Goal: Find specific page/section: Find specific page/section

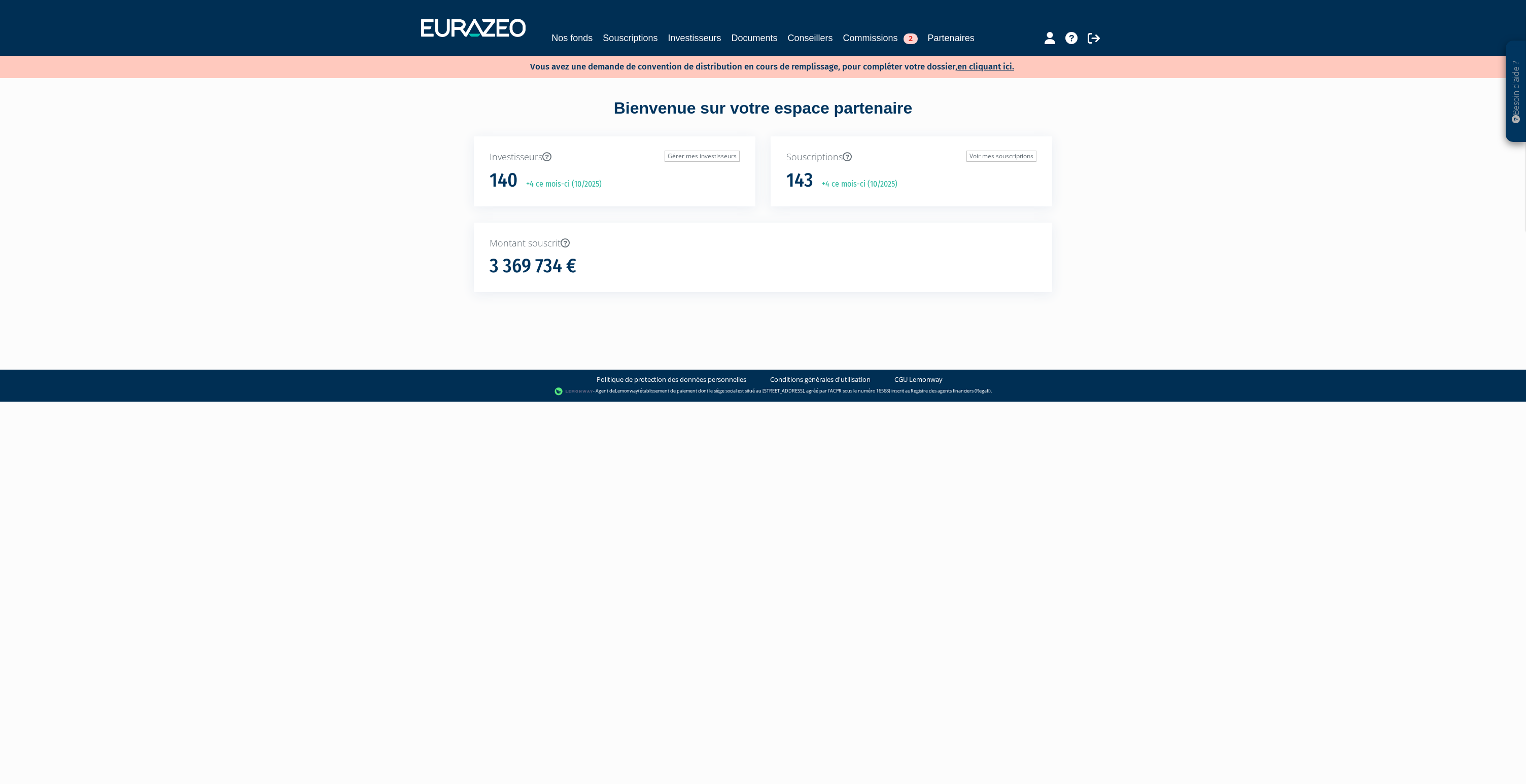
click at [722, 40] on div "Nos fonds Souscriptions Investisseurs Documents Conseillers Commissions 2 Parte…" at bounding box center [762, 38] width 466 height 14
click at [707, 41] on link "Investisseurs" at bounding box center [694, 38] width 53 height 14
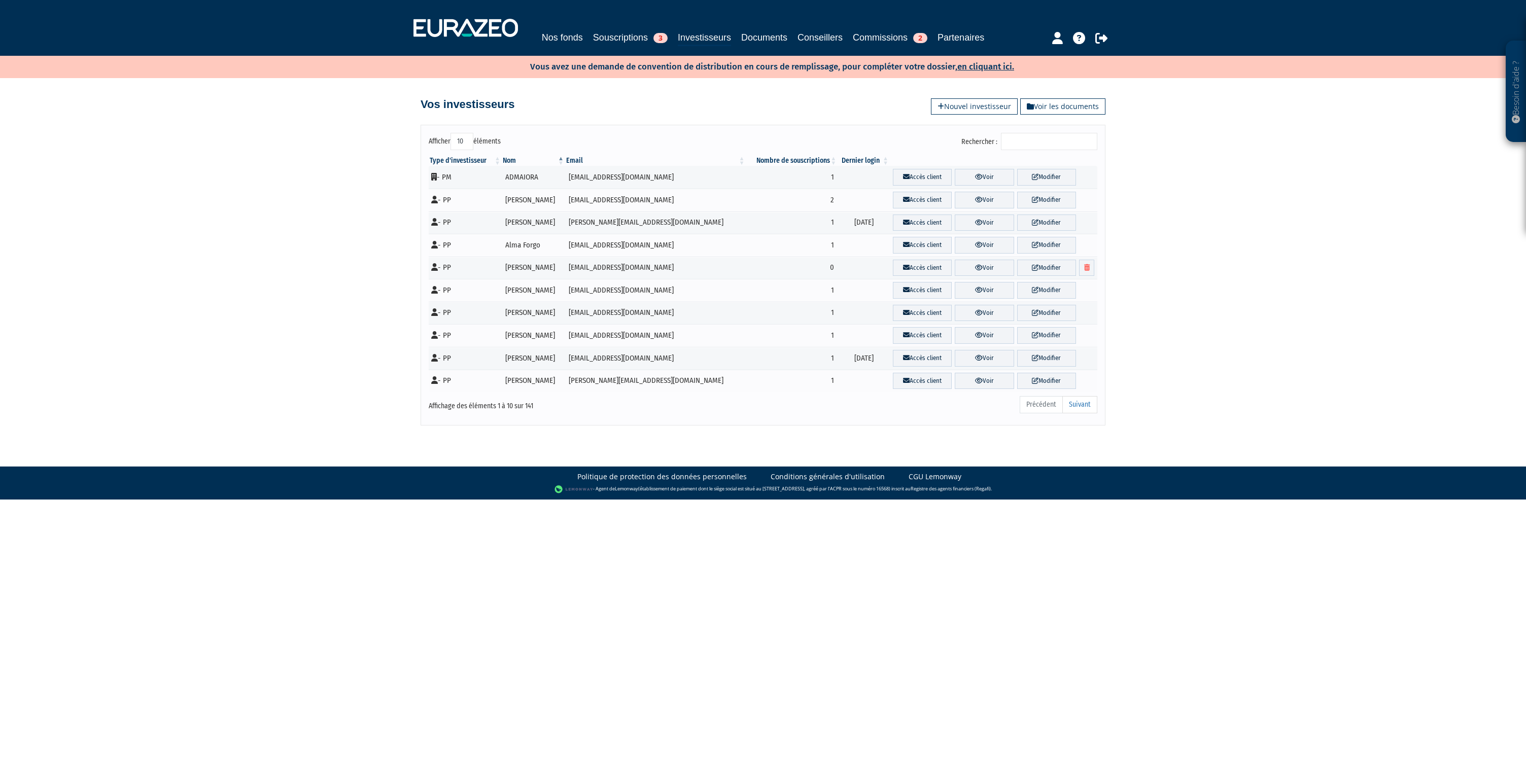
click at [1043, 153] on div "Type d'investisseur Nom Email Nombre de souscriptions Dernier login" at bounding box center [763, 274] width 684 height 242
click at [1042, 143] on input "Rechercher :" at bounding box center [1049, 141] width 97 height 17
click at [994, 179] on link "Voir" at bounding box center [984, 177] width 59 height 17
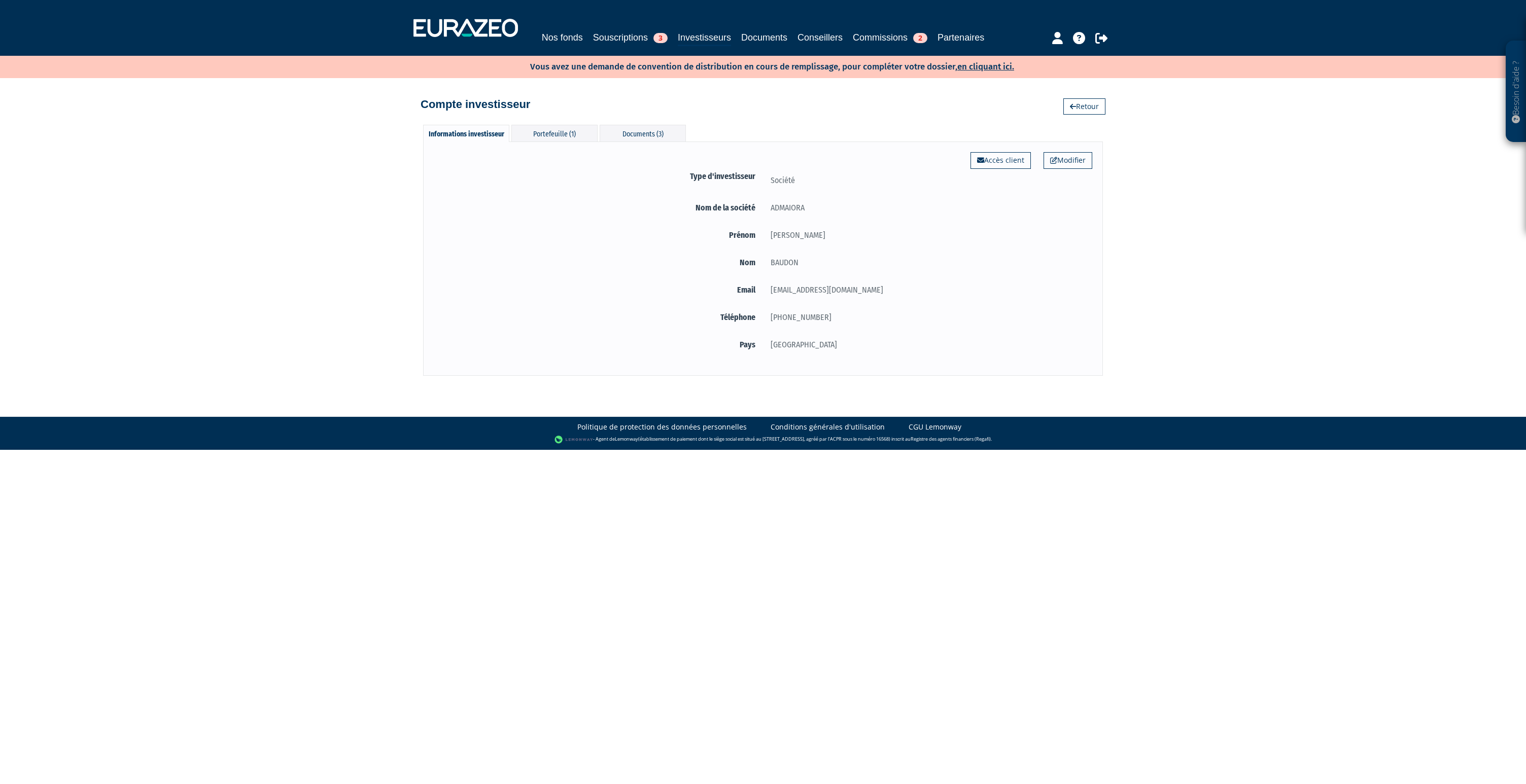
click at [574, 143] on div "Modifier Accès client Type d'investisseur Société Nom de la société ADMAIORA" at bounding box center [763, 258] width 680 height 234
click at [569, 136] on div "Portefeuille (1)" at bounding box center [554, 133] width 86 height 17
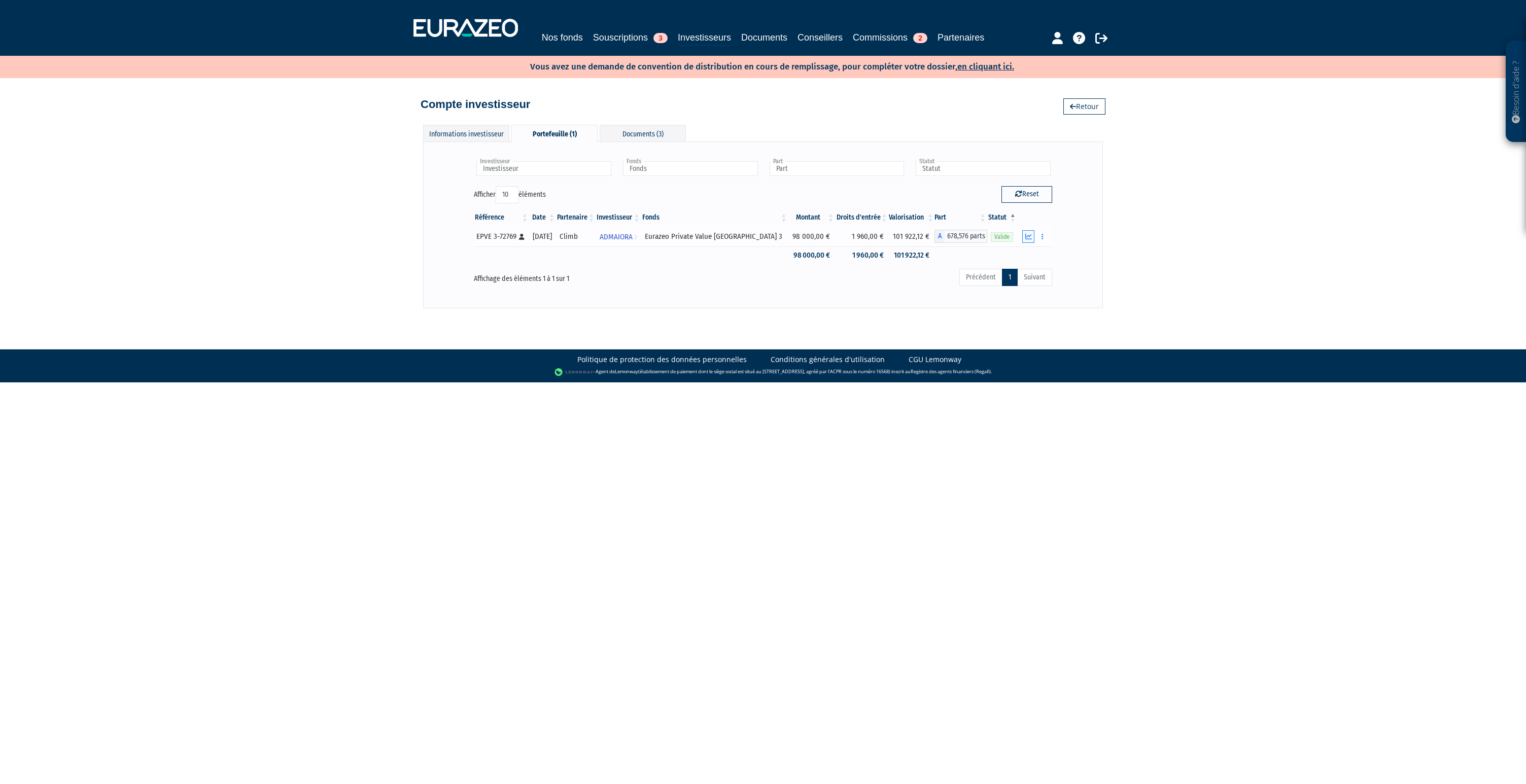
click at [1027, 238] on icon "button" at bounding box center [1028, 236] width 7 height 7
